Goal: Information Seeking & Learning: Learn about a topic

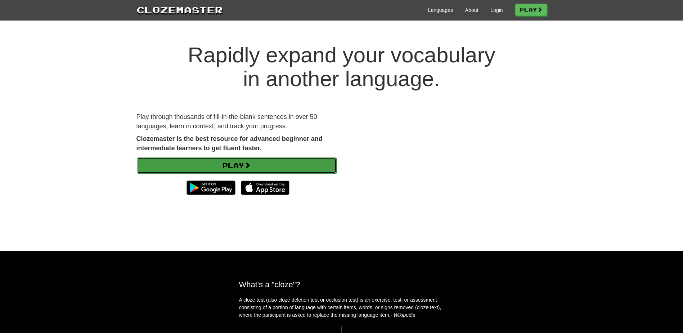
click at [256, 166] on link "Play" at bounding box center [237, 165] width 200 height 17
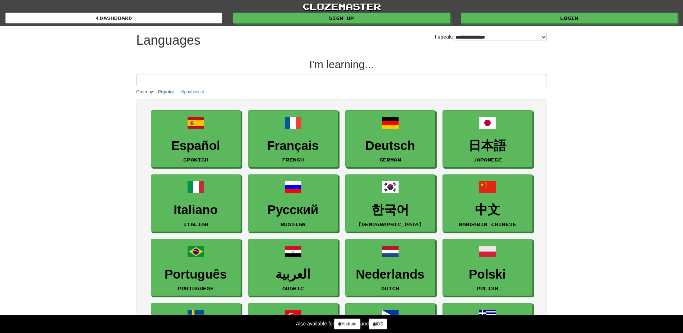
select select "*******"
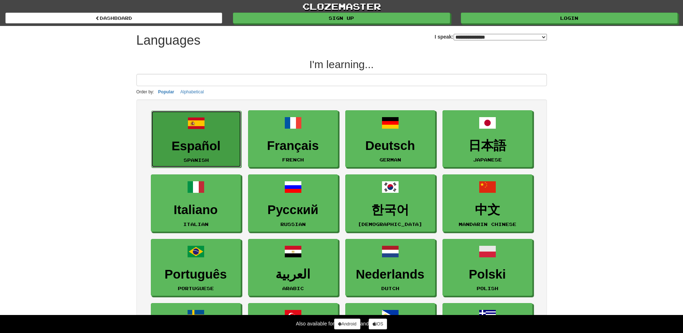
click at [194, 147] on h3 "Español" at bounding box center [196, 146] width 82 height 14
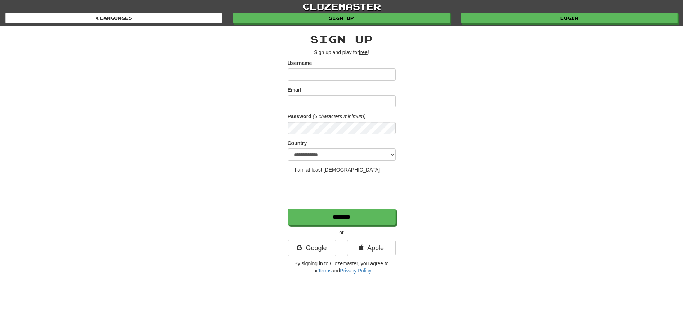
click at [308, 77] on input "Username" at bounding box center [342, 74] width 108 height 12
type input "*******"
type input "**********"
click at [322, 171] on label "I am at least 16 years old" at bounding box center [334, 169] width 93 height 7
click at [345, 216] on input "*******" at bounding box center [342, 217] width 108 height 17
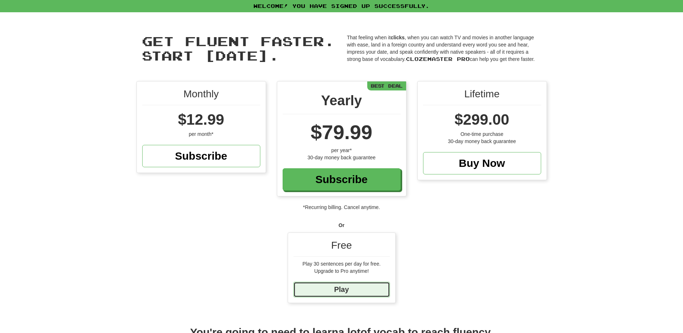
click at [341, 292] on link "Play" at bounding box center [342, 289] width 97 height 15
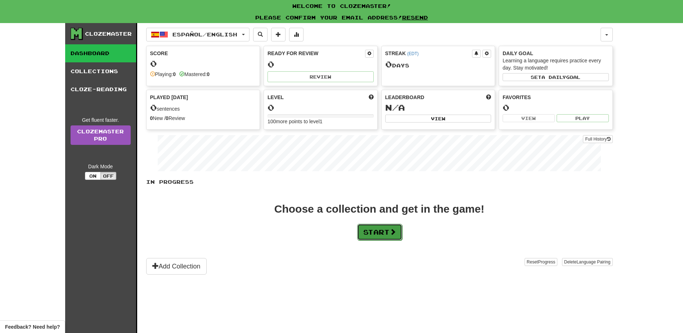
click at [376, 236] on button "Start" at bounding box center [379, 232] width 45 height 17
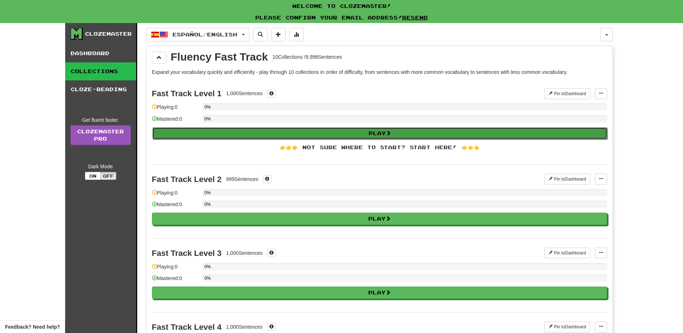
click at [370, 135] on button "Play" at bounding box center [379, 133] width 455 height 12
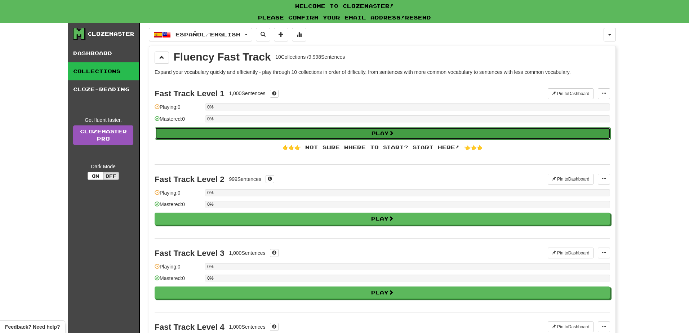
select select "**"
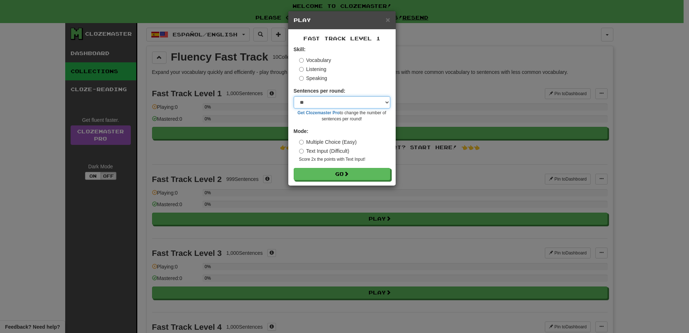
click at [322, 104] on select "* ** ** ** ** ** *** ********" at bounding box center [342, 102] width 97 height 12
click at [340, 174] on button "Go" at bounding box center [342, 174] width 97 height 12
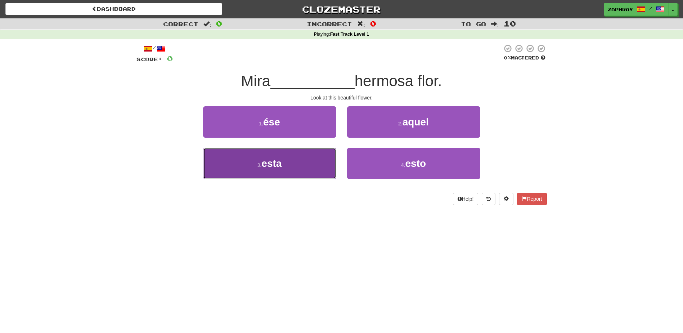
click at [289, 167] on button "3 . esta" at bounding box center [269, 163] width 133 height 31
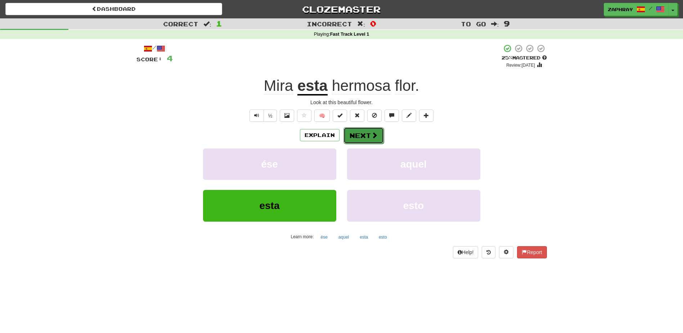
click at [359, 138] on button "Next" at bounding box center [364, 135] width 40 height 17
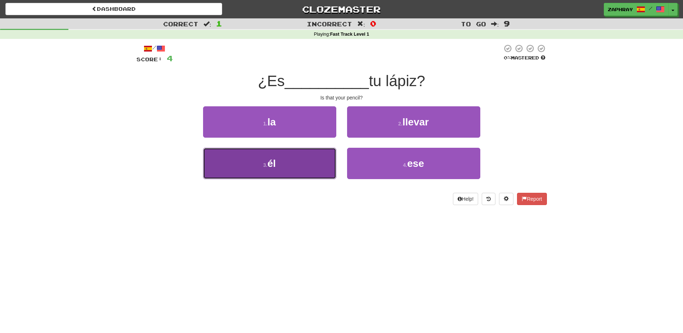
click at [307, 165] on button "3 . él" at bounding box center [269, 163] width 133 height 31
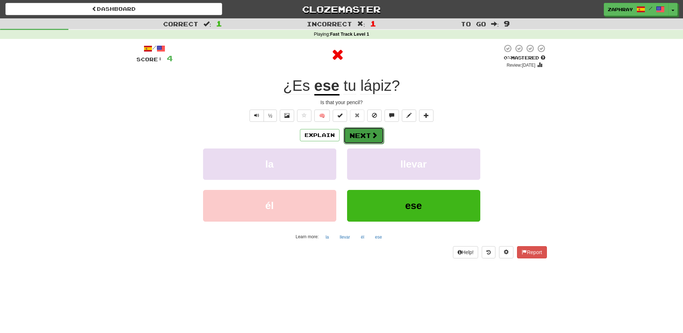
click at [356, 137] on button "Next" at bounding box center [364, 135] width 40 height 17
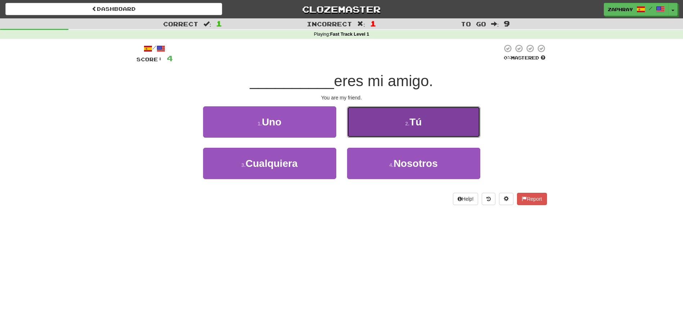
click at [398, 129] on button "2 . Tú" at bounding box center [413, 121] width 133 height 31
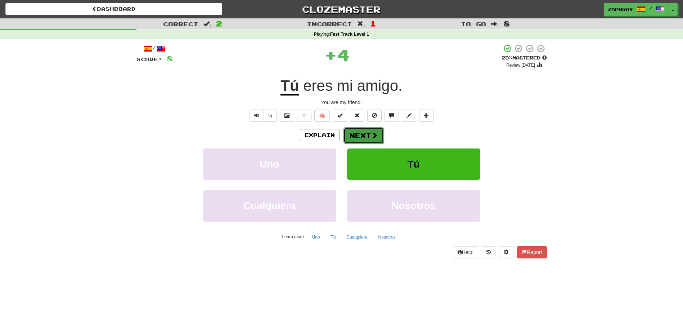
click at [361, 135] on button "Next" at bounding box center [364, 135] width 40 height 17
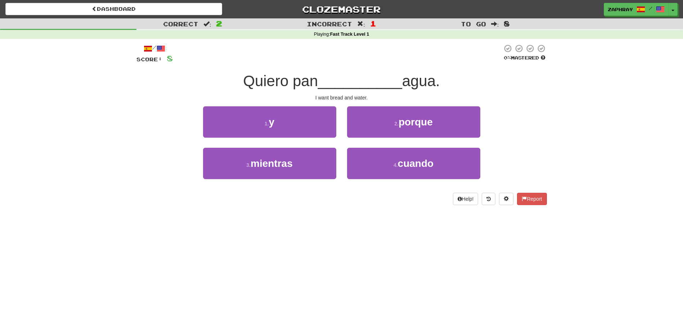
click at [303, 140] on div "1 . y" at bounding box center [270, 126] width 144 height 41
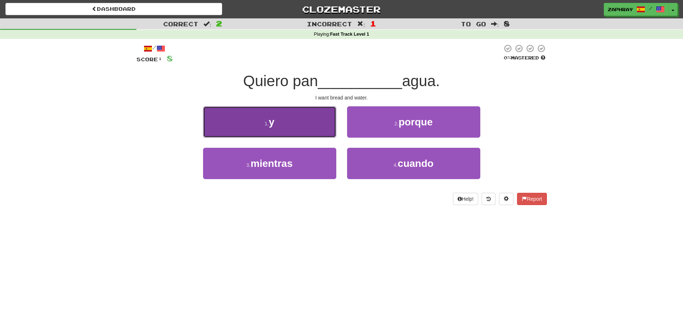
click at [298, 130] on button "1 . y" at bounding box center [269, 121] width 133 height 31
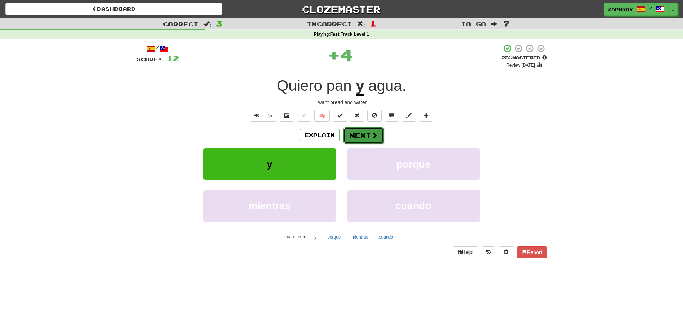
click at [362, 135] on button "Next" at bounding box center [364, 135] width 40 height 17
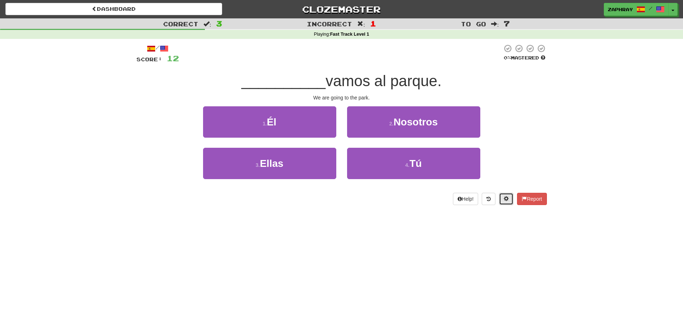
click at [507, 198] on span at bounding box center [506, 198] width 5 height 5
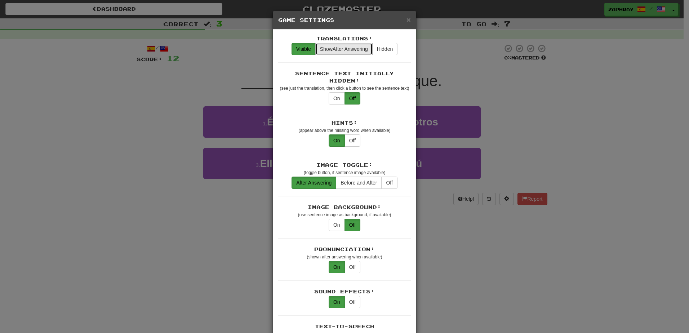
click at [340, 47] on span "Show After Answering" at bounding box center [344, 49] width 48 height 6
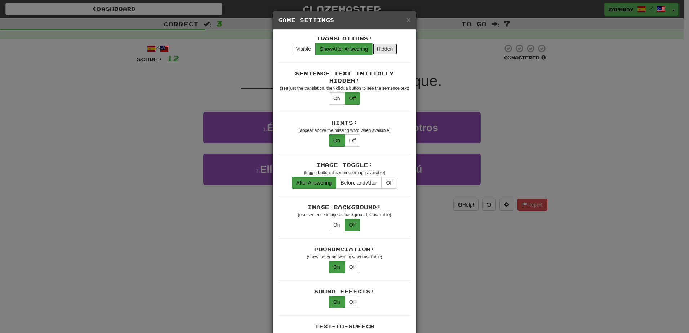
click at [377, 49] on button "Hidden" at bounding box center [384, 49] width 25 height 12
click at [308, 47] on button "Visible" at bounding box center [303, 49] width 24 height 12
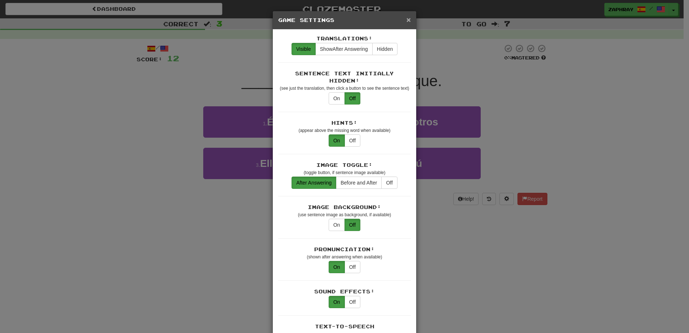
click at [408, 19] on span "×" at bounding box center [408, 19] width 4 height 8
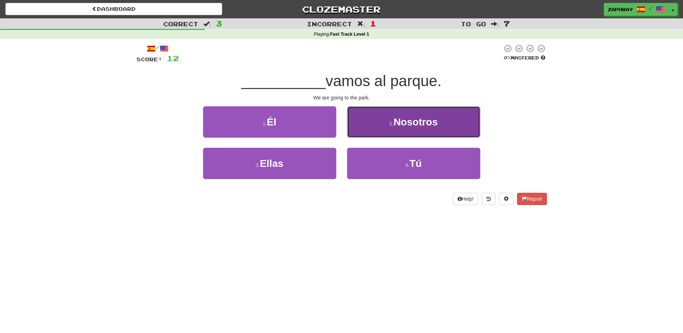
click at [414, 118] on span "Nosotros" at bounding box center [416, 121] width 44 height 11
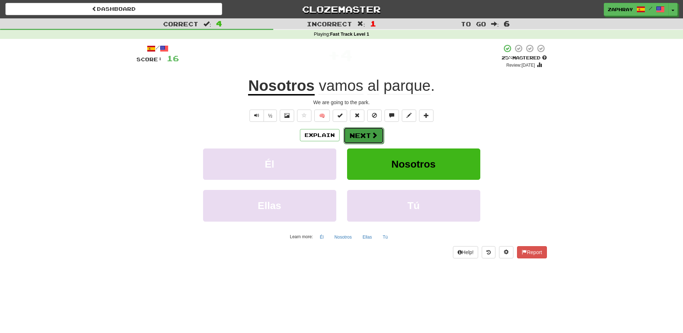
click at [363, 138] on button "Next" at bounding box center [364, 135] width 40 height 17
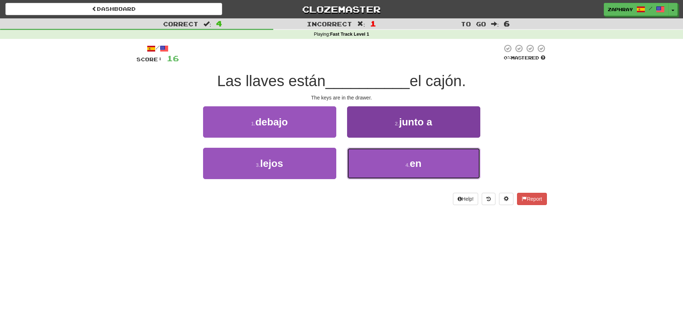
click at [400, 164] on button "4 . en" at bounding box center [413, 163] width 133 height 31
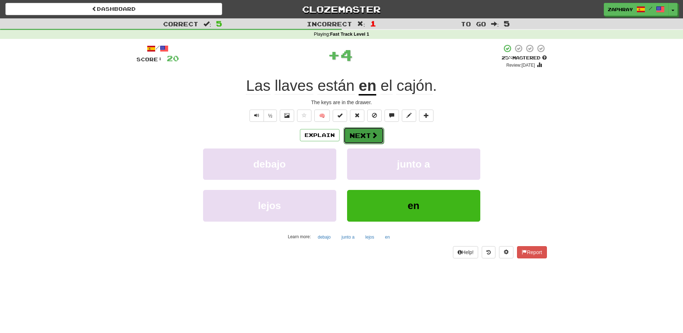
click at [361, 135] on button "Next" at bounding box center [364, 135] width 40 height 17
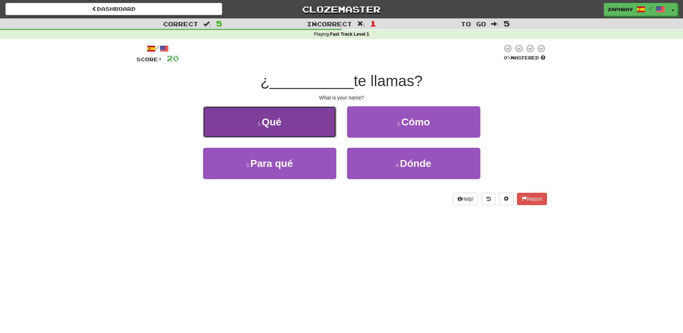
click at [300, 128] on button "1 . Qué" at bounding box center [269, 121] width 133 height 31
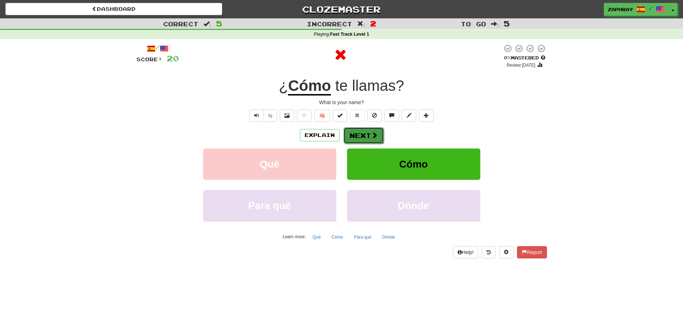
click at [361, 136] on button "Next" at bounding box center [364, 135] width 40 height 17
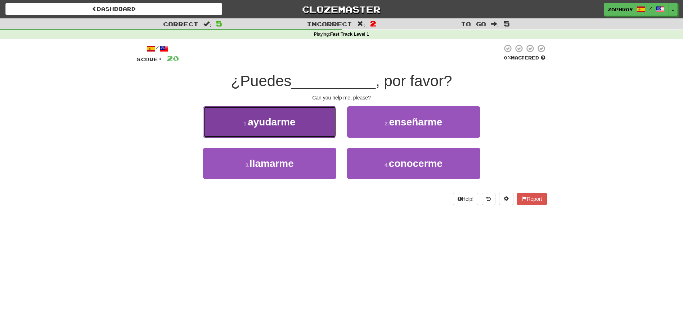
click at [295, 127] on span "ayudarme" at bounding box center [272, 121] width 48 height 11
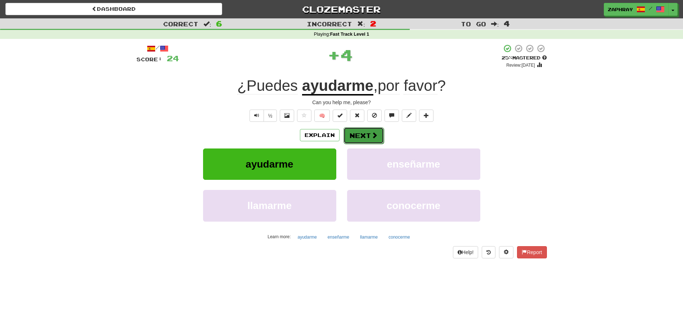
click at [365, 138] on button "Next" at bounding box center [364, 135] width 40 height 17
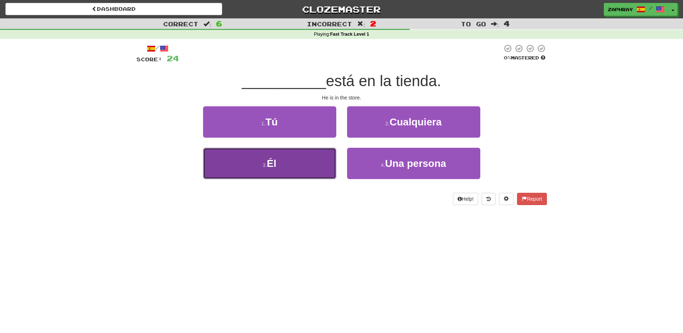
click at [316, 161] on button "3 . Él" at bounding box center [269, 163] width 133 height 31
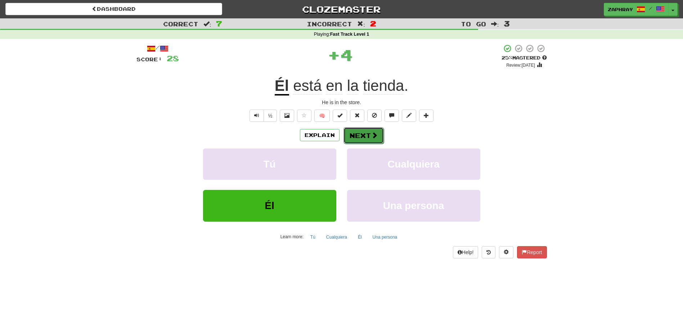
click at [365, 138] on button "Next" at bounding box center [364, 135] width 40 height 17
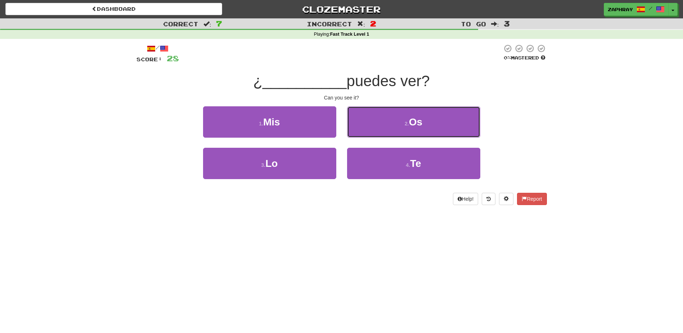
click at [374, 124] on button "2 . Os" at bounding box center [413, 121] width 133 height 31
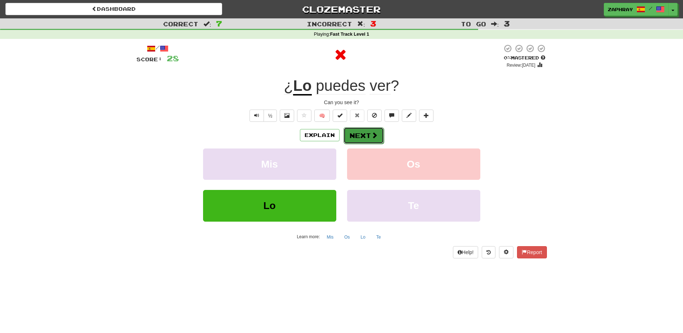
click at [359, 138] on button "Next" at bounding box center [364, 135] width 40 height 17
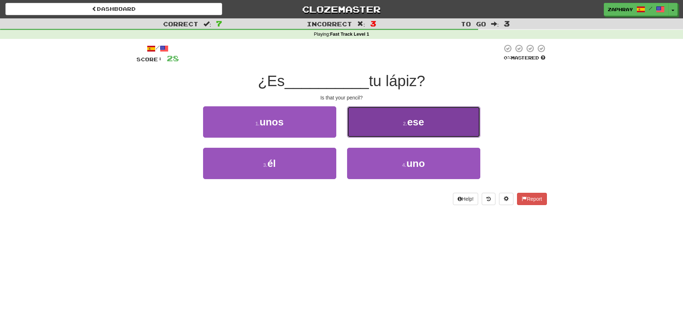
click at [412, 122] on span "ese" at bounding box center [415, 121] width 17 height 11
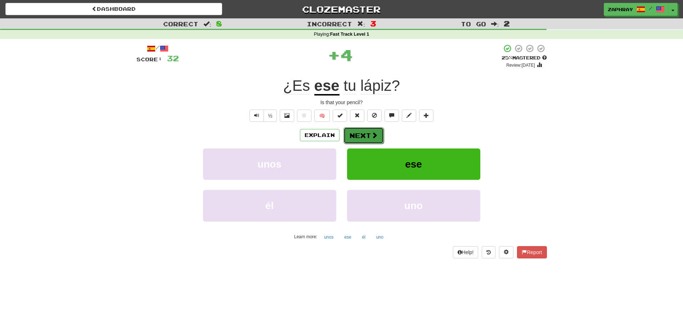
click at [364, 134] on button "Next" at bounding box center [364, 135] width 40 height 17
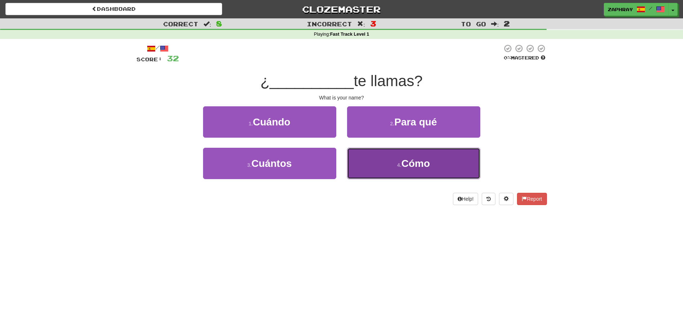
click at [398, 162] on small "4 ." at bounding box center [399, 165] width 4 height 6
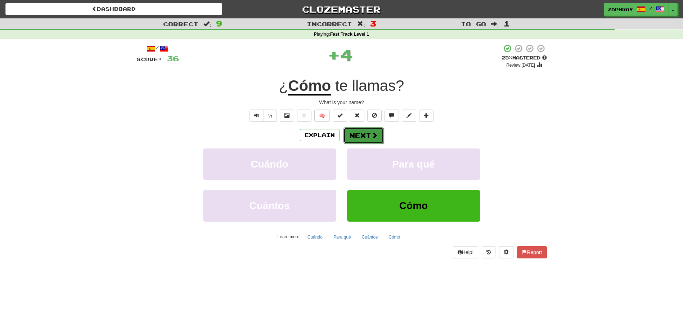
click at [358, 138] on button "Next" at bounding box center [364, 135] width 40 height 17
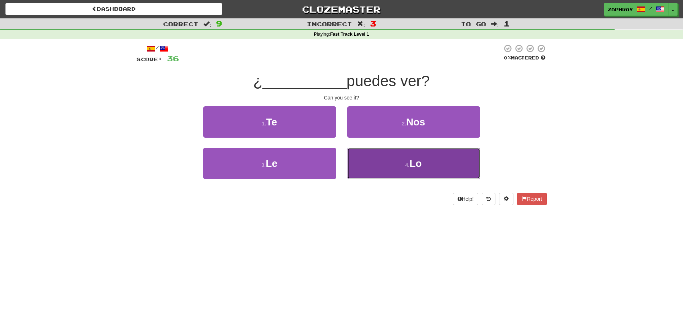
click at [406, 166] on small "4 ." at bounding box center [408, 165] width 4 height 6
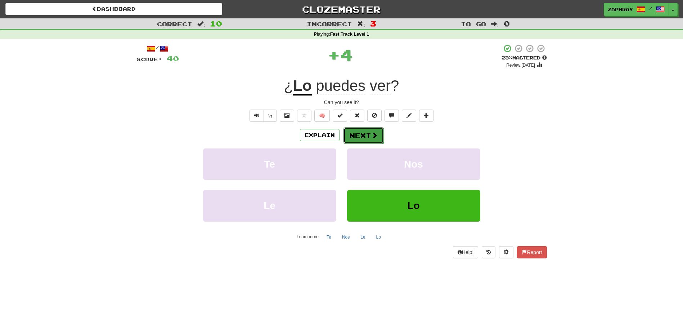
click at [368, 137] on button "Next" at bounding box center [364, 135] width 40 height 17
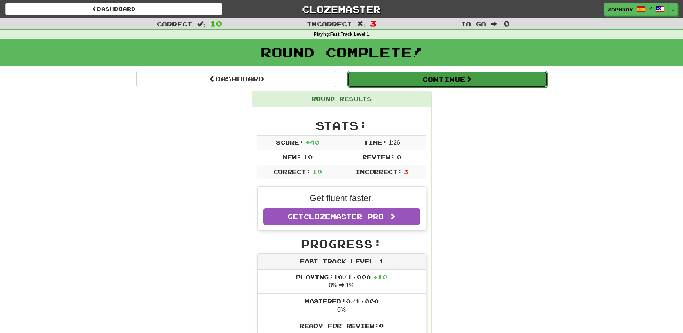
click at [422, 79] on button "Continue" at bounding box center [448, 79] width 200 height 17
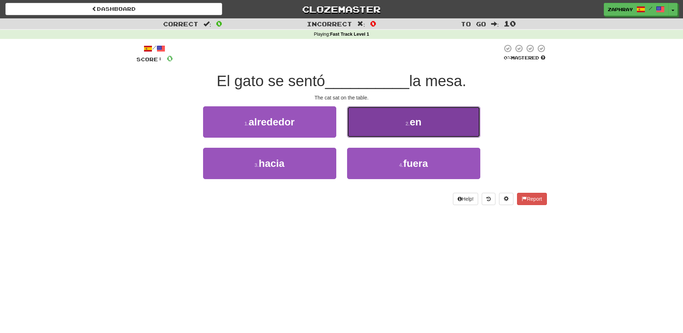
click at [415, 112] on button "2 . en" at bounding box center [413, 121] width 133 height 31
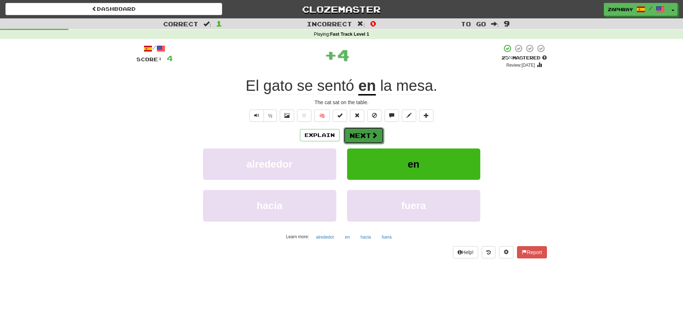
click at [368, 135] on button "Next" at bounding box center [364, 135] width 40 height 17
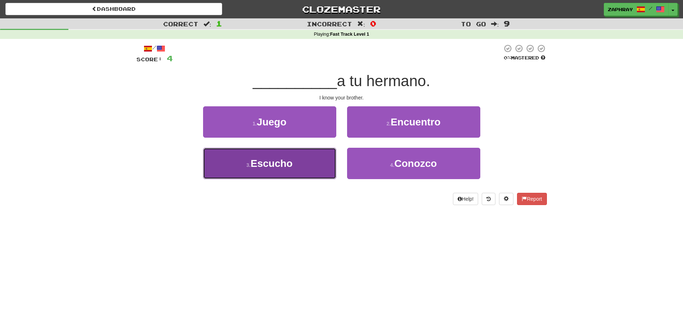
click at [300, 161] on button "3 . Escucho" at bounding box center [269, 163] width 133 height 31
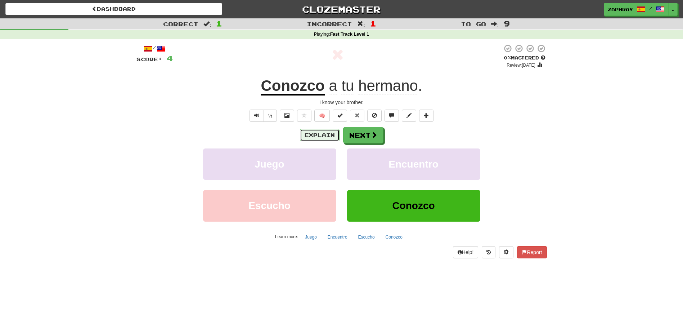
click at [309, 137] on button "Explain" at bounding box center [320, 135] width 40 height 12
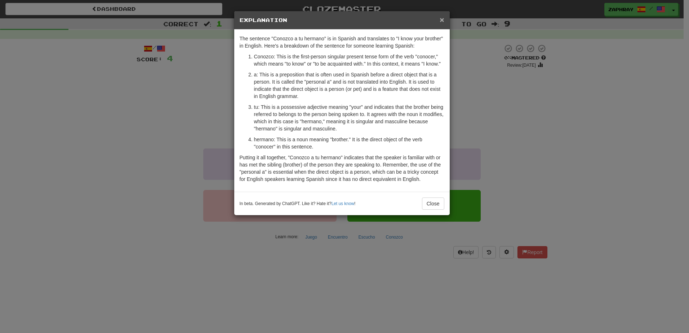
click at [443, 18] on span "×" at bounding box center [441, 19] width 4 height 8
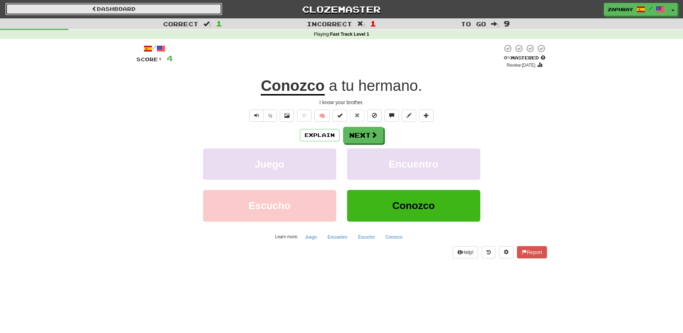
click at [101, 8] on link "Dashboard" at bounding box center [113, 9] width 217 height 12
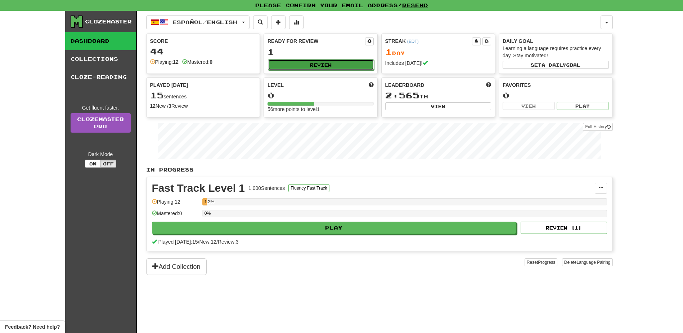
click at [332, 64] on button "Review" at bounding box center [321, 64] width 106 height 11
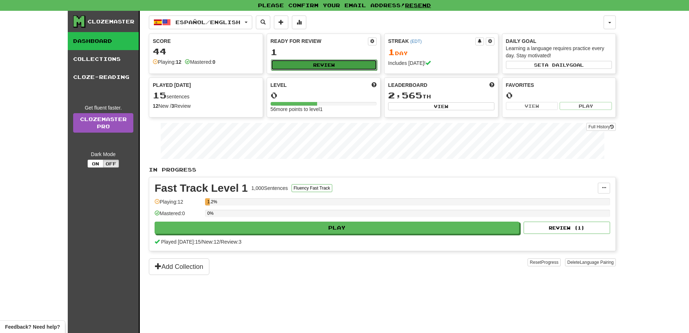
select select "**"
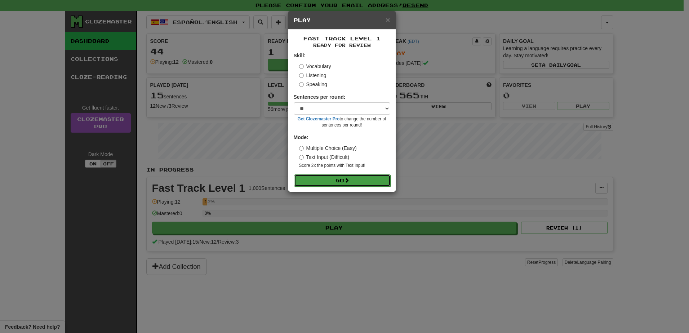
click at [337, 178] on button "Go" at bounding box center [342, 180] width 97 height 12
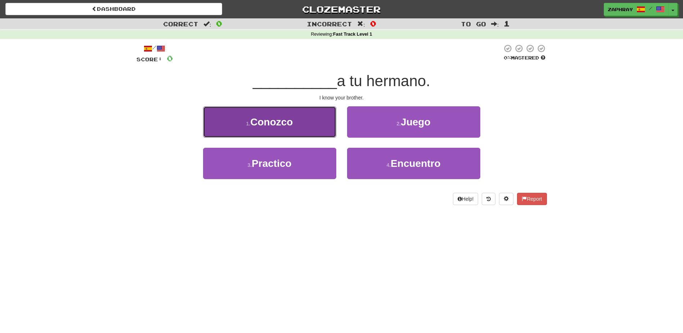
click at [296, 124] on button "1 . Conozco" at bounding box center [269, 121] width 133 height 31
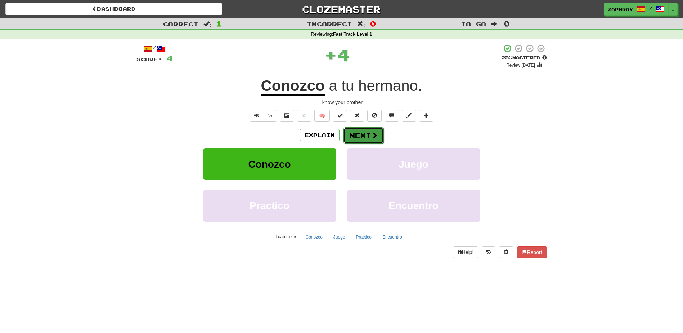
click at [357, 136] on button "Next" at bounding box center [364, 135] width 40 height 17
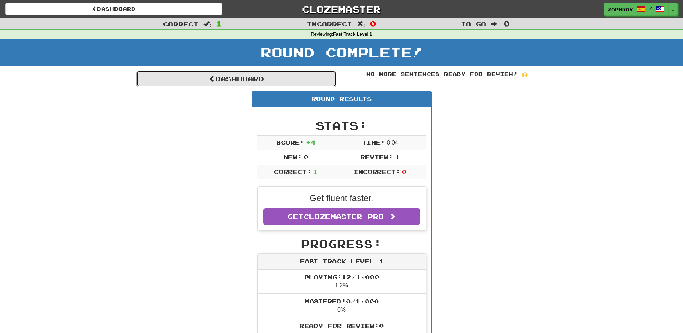
click at [226, 81] on link "Dashboard" at bounding box center [237, 79] width 200 height 17
